Goal: Find specific page/section: Find specific page/section

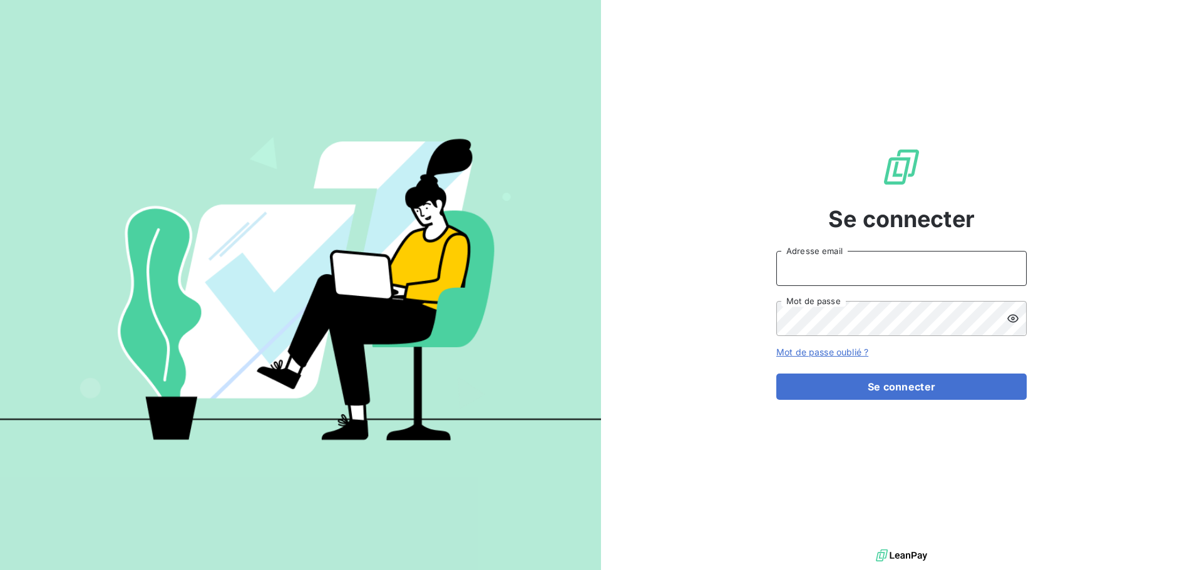
click at [865, 272] on input "Adresse email" at bounding box center [901, 268] width 250 height 35
type input "[EMAIL_ADDRESS][DOMAIN_NAME]"
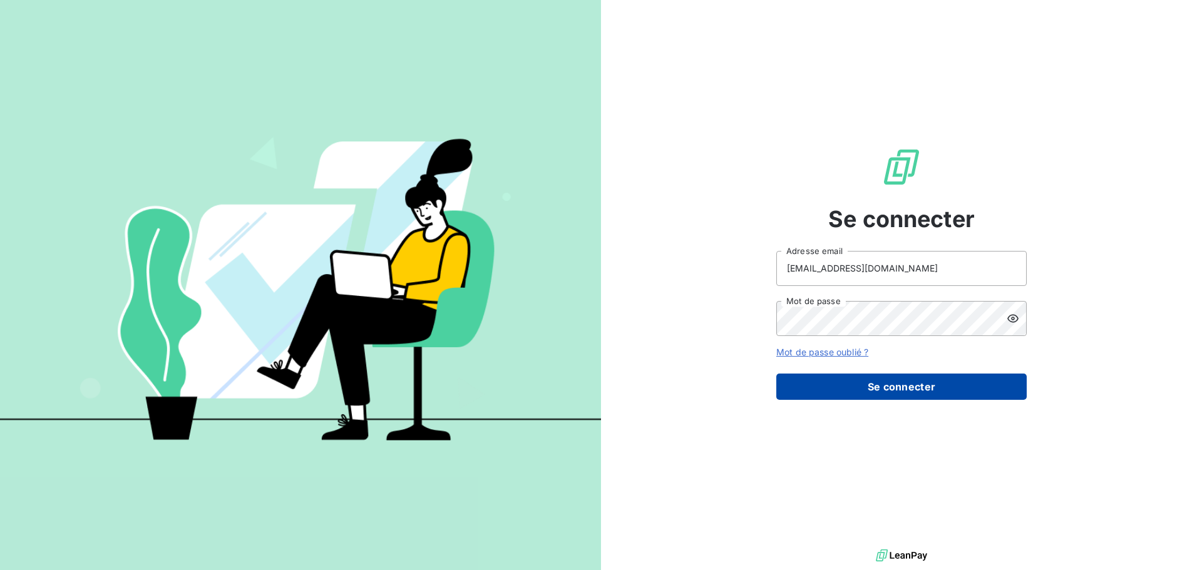
click at [962, 379] on button "Se connecter" at bounding box center [901, 387] width 250 height 26
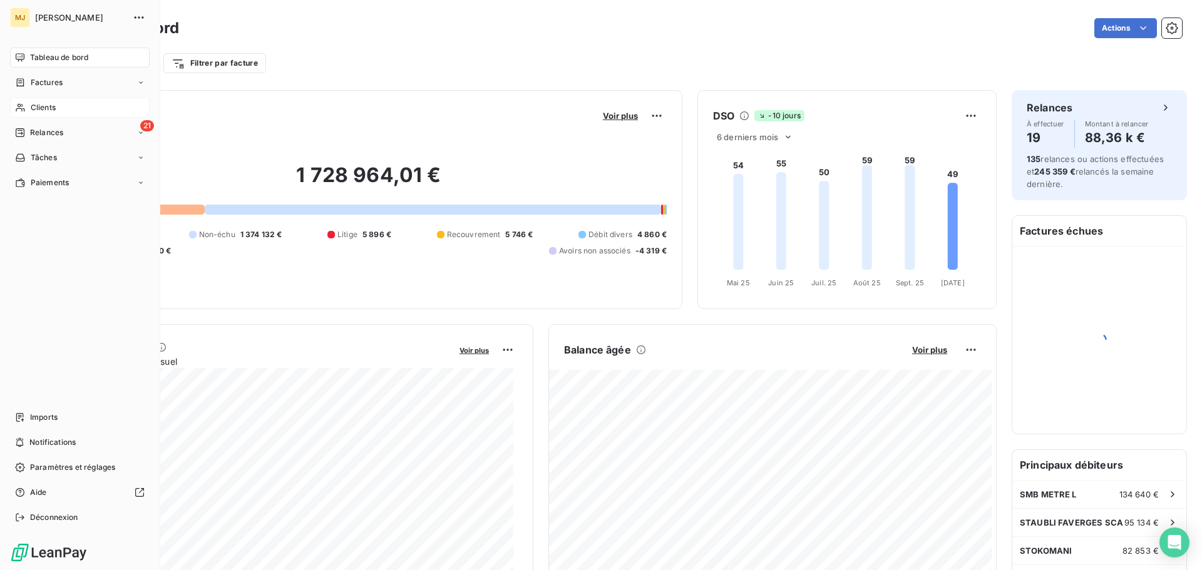
click at [44, 105] on span "Clients" at bounding box center [43, 107] width 25 height 11
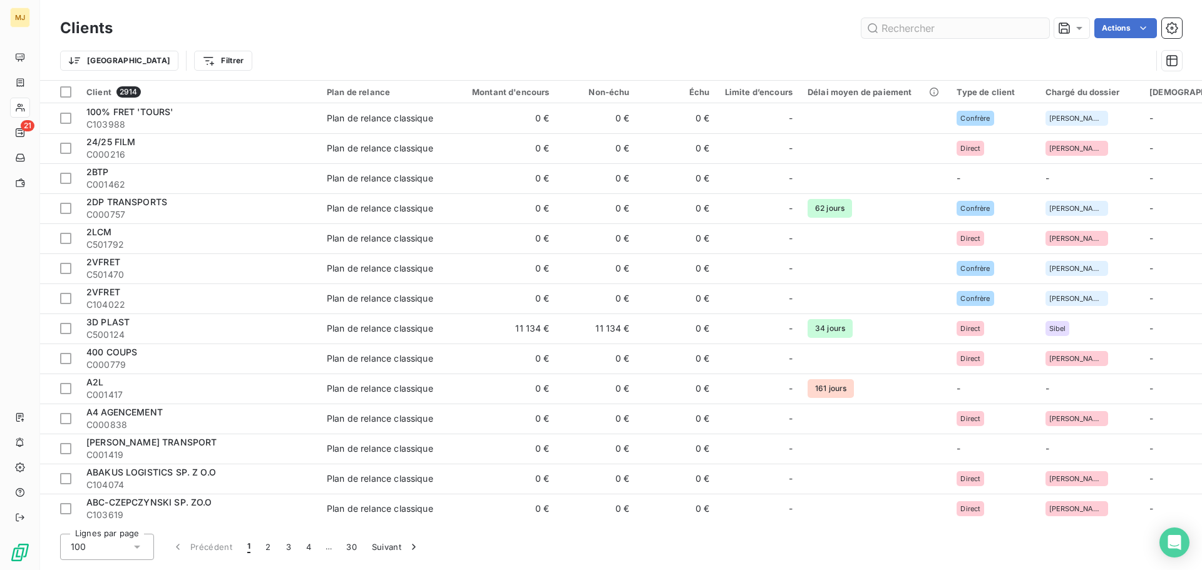
click at [952, 33] on input "text" at bounding box center [956, 28] width 188 height 20
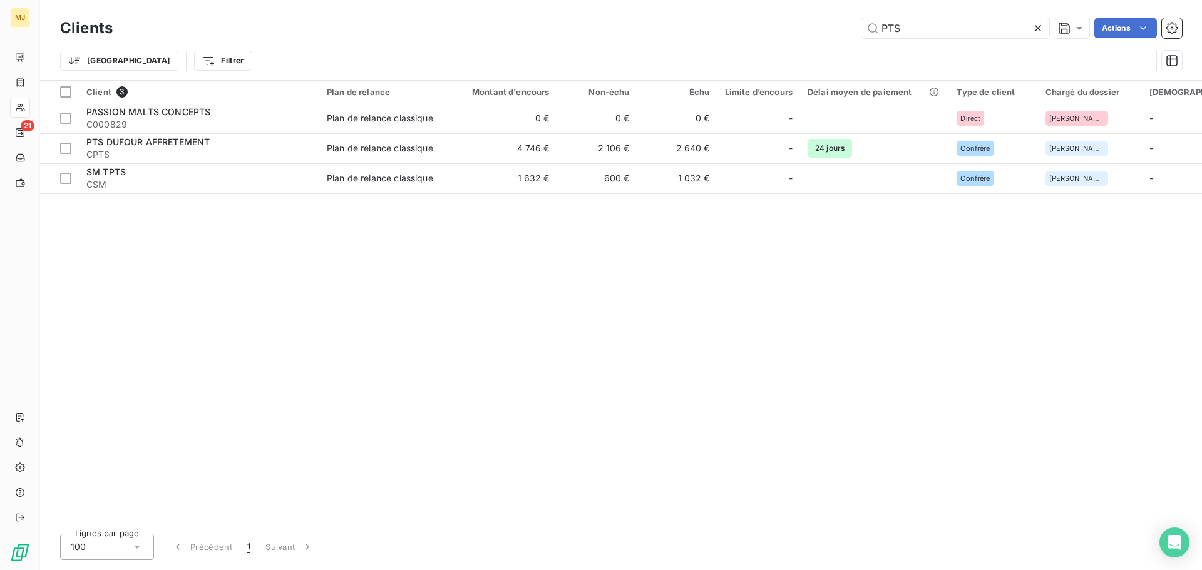
type input "PTS"
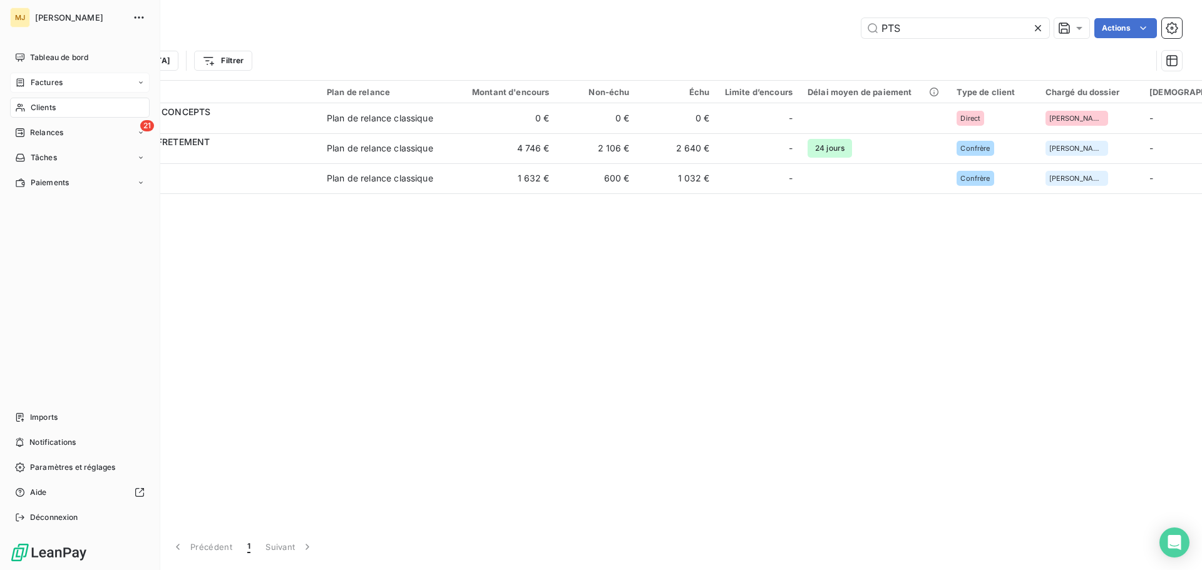
click at [52, 80] on span "Factures" at bounding box center [47, 82] width 32 height 11
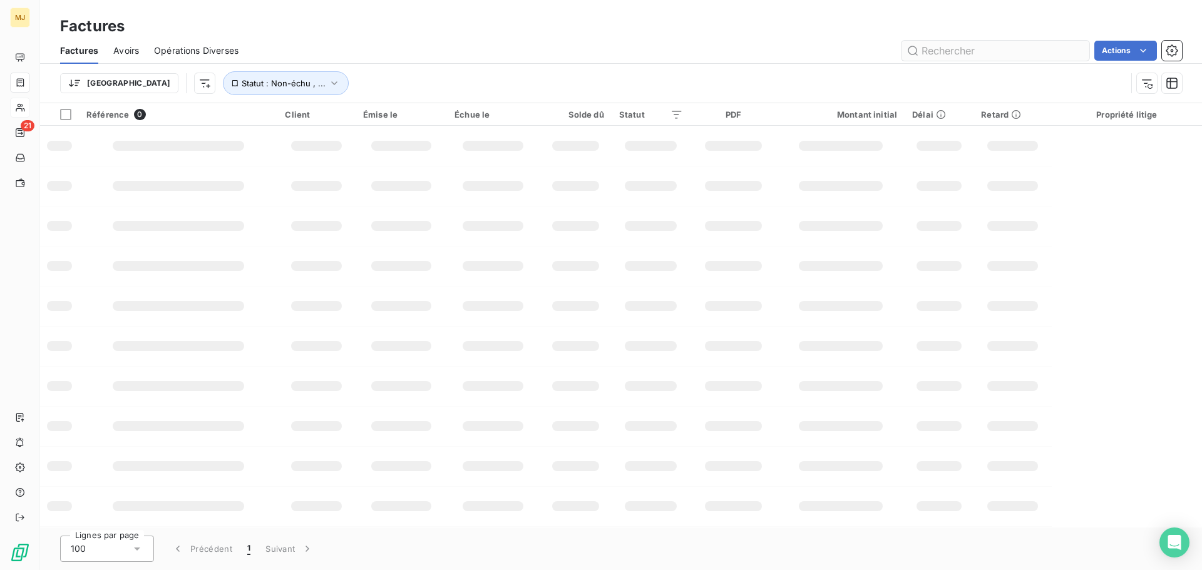
click at [1006, 49] on input "text" at bounding box center [996, 51] width 188 height 20
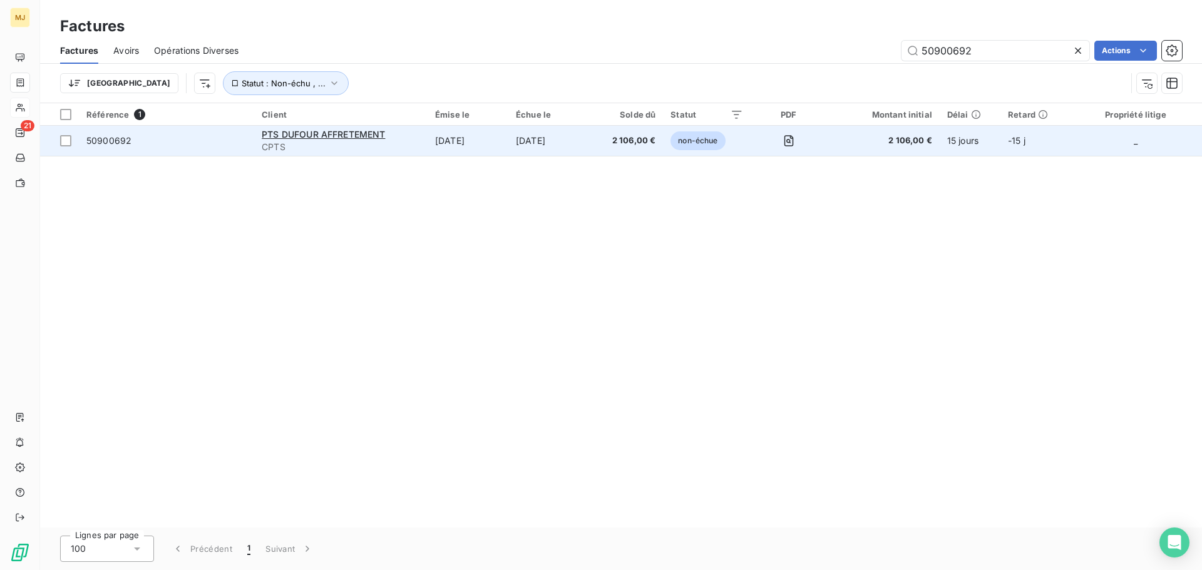
type input "50900692"
click at [395, 140] on div "PTS DUFOUR AFFRETEMENT" at bounding box center [341, 134] width 158 height 13
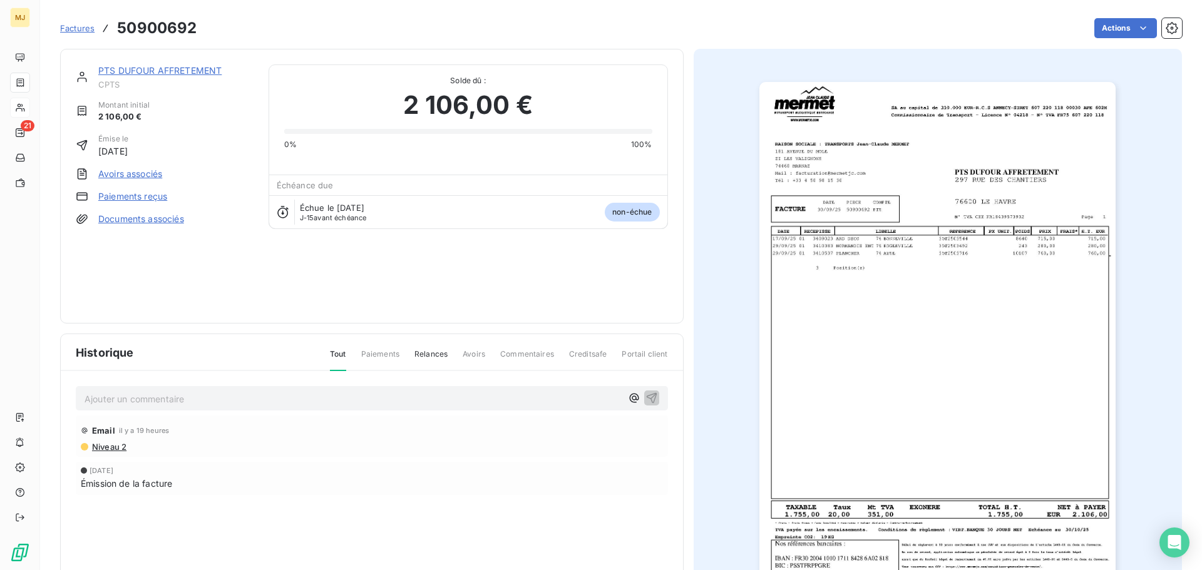
click at [239, 399] on p "Ajouter un commentaire ﻿" at bounding box center [353, 399] width 537 height 16
click at [647, 394] on icon "button" at bounding box center [652, 397] width 13 height 13
